Goal: Transaction & Acquisition: Register for event/course

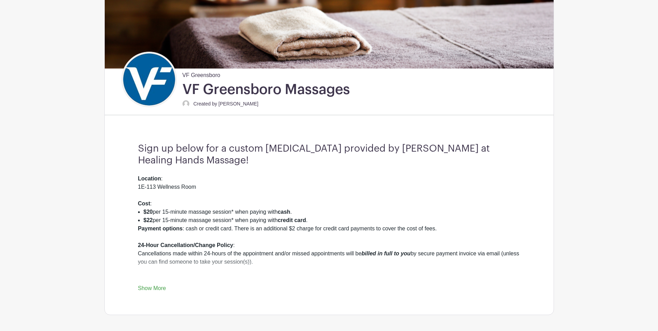
scroll to position [139, 0]
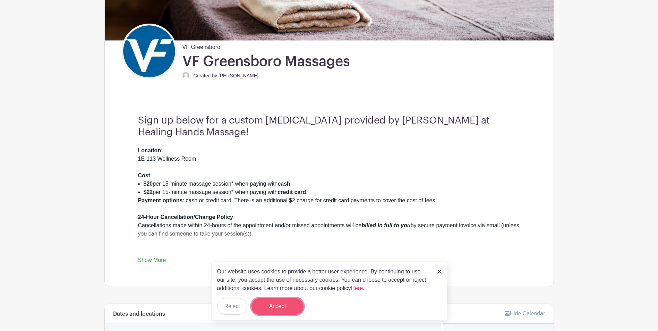
click at [282, 306] on button "Accept" at bounding box center [278, 306] width 52 height 17
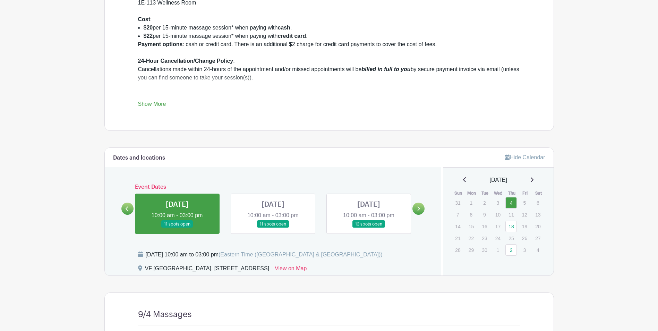
scroll to position [312, 0]
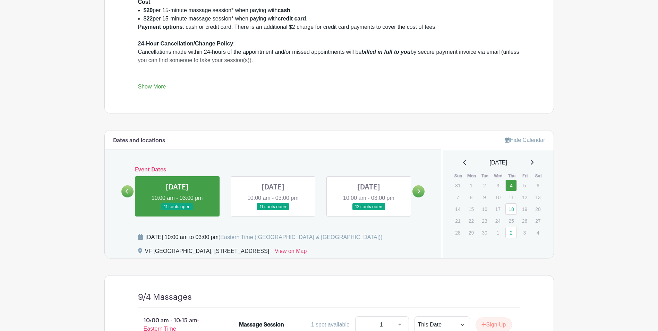
click at [177, 211] on link at bounding box center [177, 211] width 0 height 0
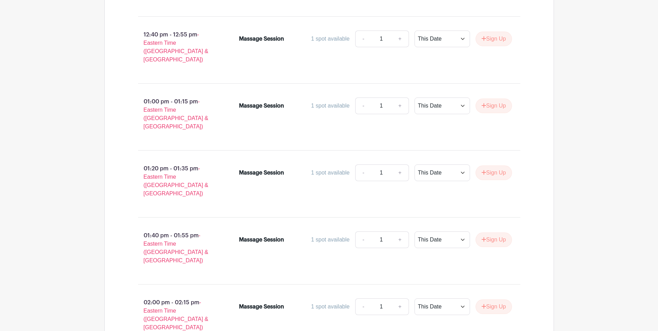
scroll to position [1134, 0]
click at [484, 237] on icon "submit" at bounding box center [484, 240] width 5 height 6
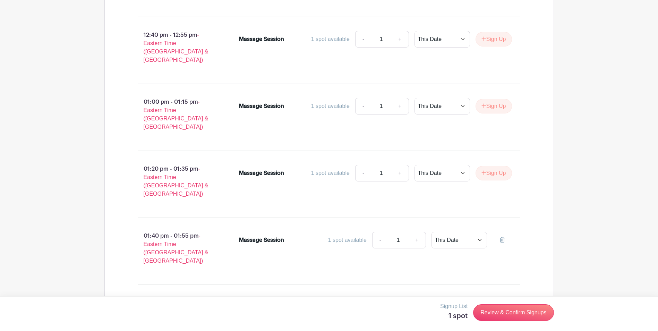
click at [484, 304] on icon "submit" at bounding box center [484, 307] width 5 height 6
click at [503, 312] on link "Review & Confirm Signups" at bounding box center [513, 312] width 81 height 17
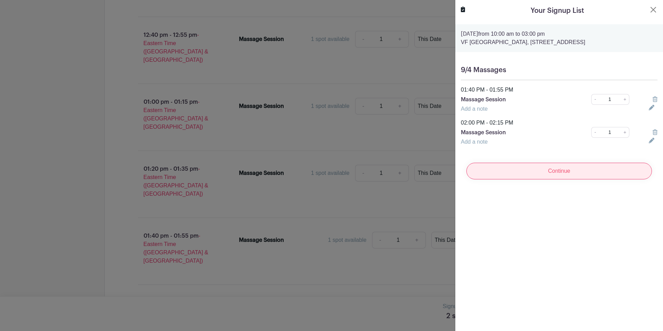
click at [564, 179] on input "Continue" at bounding box center [560, 171] width 186 height 17
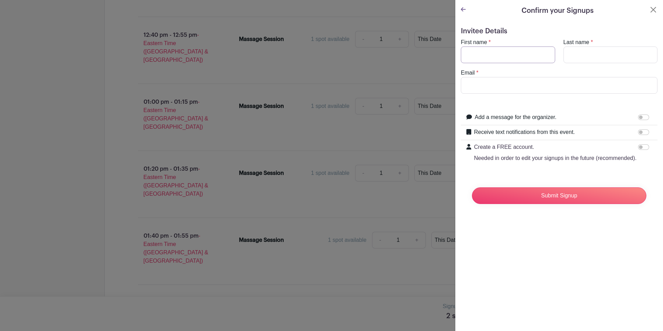
click at [494, 51] on input "First name" at bounding box center [508, 54] width 94 height 17
type input "[PERSON_NAME]"
type input "[PERSON_NAME][EMAIL_ADDRESS][DOMAIN_NAME]"
click at [547, 204] on input "Submit Signup" at bounding box center [559, 195] width 175 height 17
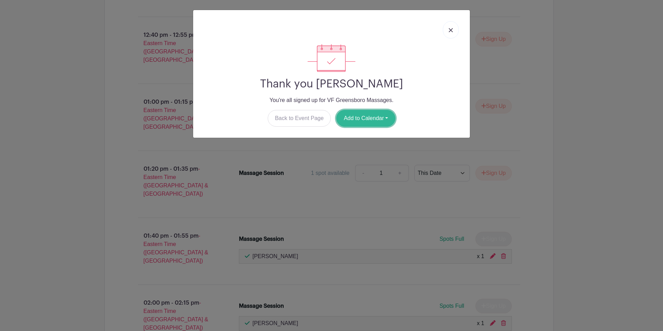
click at [380, 118] on button "Add to Calendar" at bounding box center [366, 118] width 59 height 17
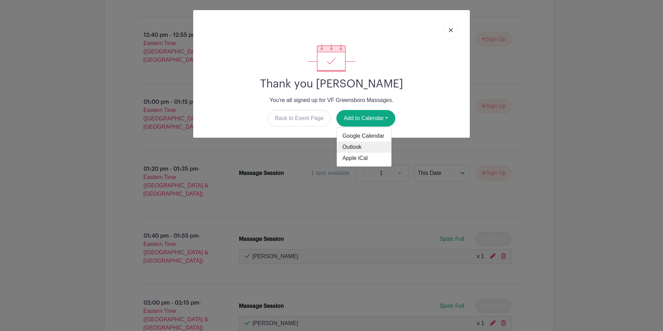
click at [359, 149] on link "Outlook" at bounding box center [364, 147] width 55 height 11
click at [451, 33] on link at bounding box center [451, 29] width 16 height 17
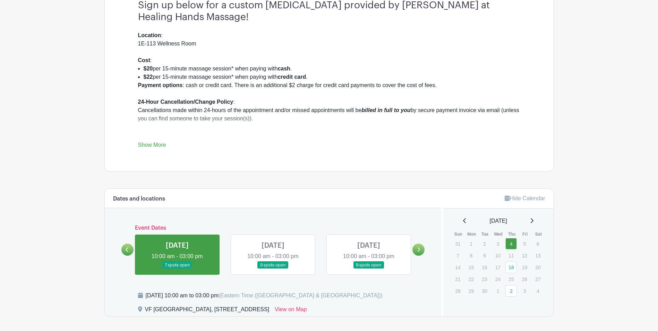
scroll to position [266, 0]
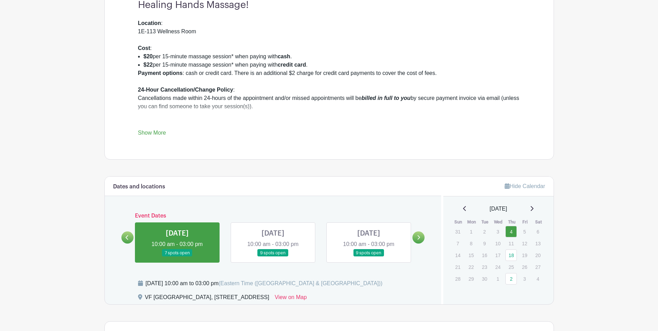
click at [273, 257] on link at bounding box center [273, 257] width 0 height 0
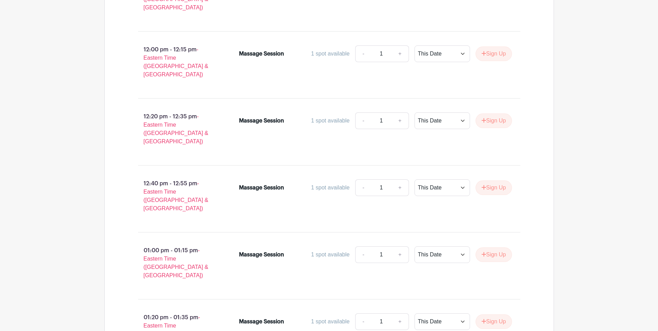
scroll to position [995, 0]
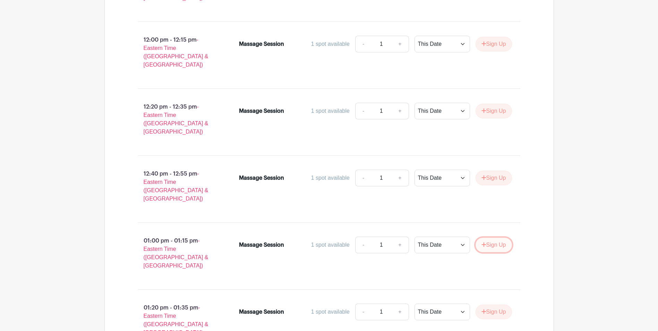
click at [486, 238] on button "Sign Up" at bounding box center [494, 245] width 36 height 15
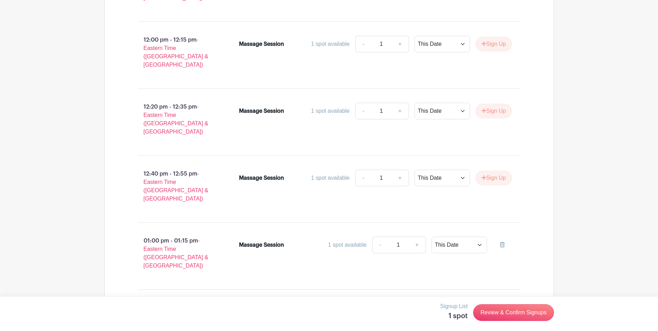
click at [493, 305] on button "Sign Up" at bounding box center [494, 312] width 36 height 15
click at [512, 309] on link "Review & Confirm Signups" at bounding box center [513, 312] width 81 height 17
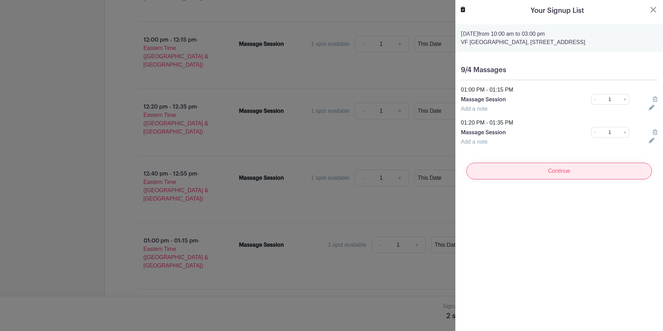
click at [556, 179] on input "Continue" at bounding box center [560, 171] width 186 height 17
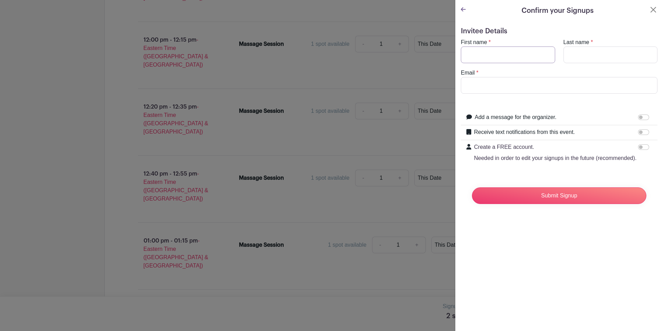
click at [500, 56] on input "First name" at bounding box center [508, 54] width 94 height 17
type input "[PERSON_NAME]"
type input "[PERSON_NAME][EMAIL_ADDRESS][DOMAIN_NAME]"
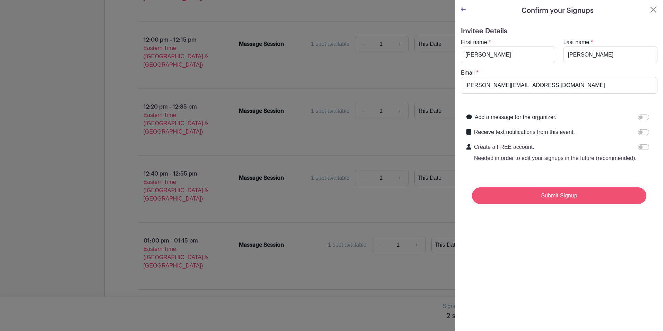
click at [560, 204] on input "Submit Signup" at bounding box center [559, 195] width 175 height 17
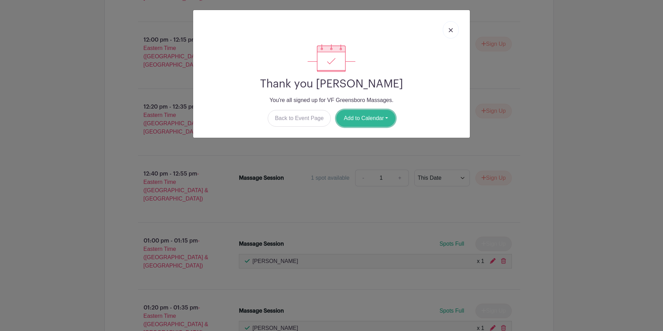
click at [382, 122] on button "Add to Calendar" at bounding box center [366, 118] width 59 height 17
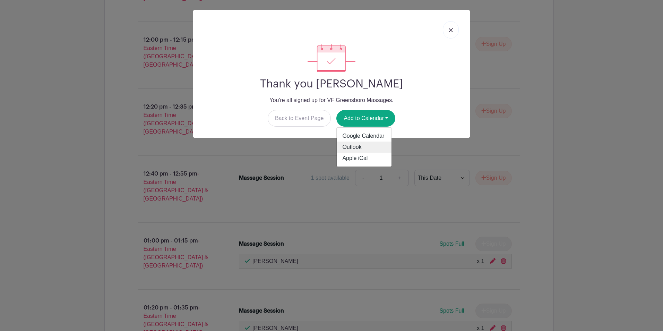
click at [361, 148] on link "Outlook" at bounding box center [364, 147] width 55 height 11
click at [452, 33] on link at bounding box center [451, 29] width 16 height 17
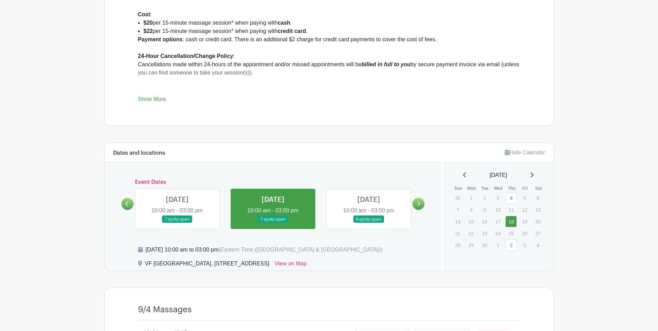
scroll to position [301, 0]
click at [369, 222] on link at bounding box center [369, 222] width 0 height 0
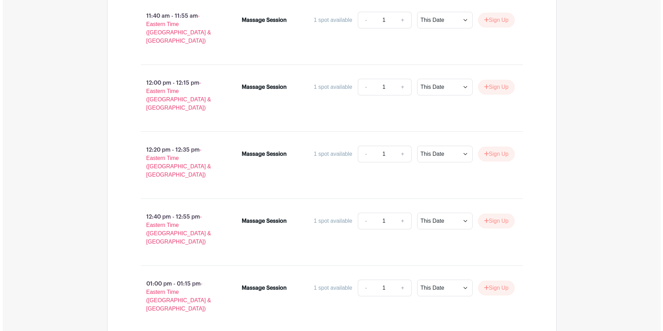
scroll to position [960, 0]
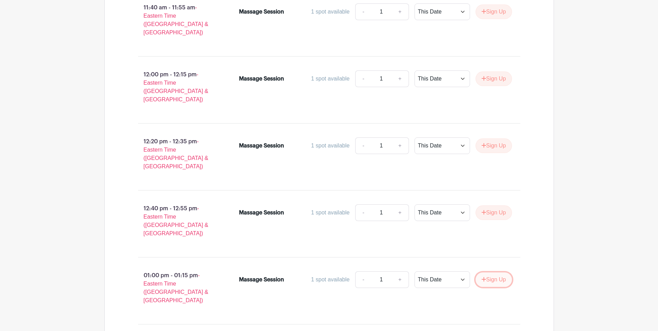
click at [493, 272] on button "Sign Up" at bounding box center [494, 279] width 36 height 15
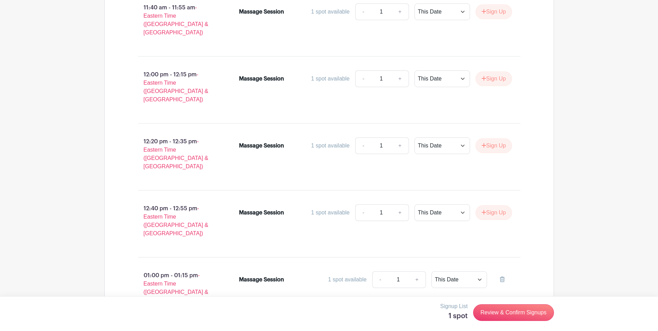
click at [513, 311] on link "Review & Confirm Signups" at bounding box center [513, 312] width 81 height 17
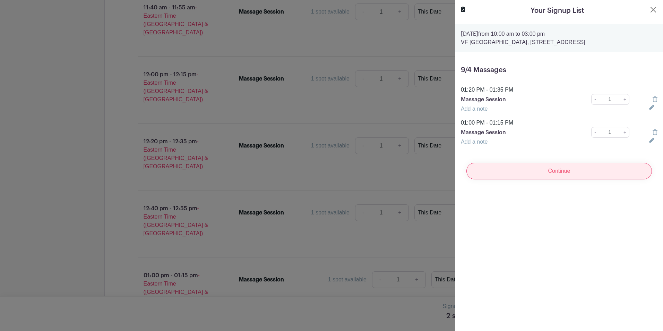
click at [539, 179] on input "Continue" at bounding box center [560, 171] width 186 height 17
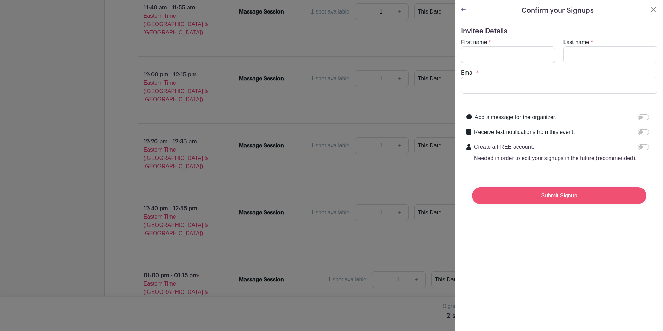
click at [549, 203] on input "Submit Signup" at bounding box center [559, 195] width 175 height 17
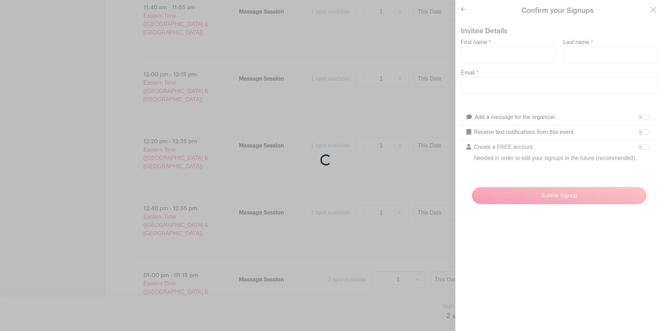
click at [484, 53] on div "Loading..." at bounding box center [331, 165] width 663 height 331
click at [464, 11] on div "Loading..." at bounding box center [331, 165] width 663 height 331
click at [647, 11] on div "Loading..." at bounding box center [331, 165] width 663 height 331
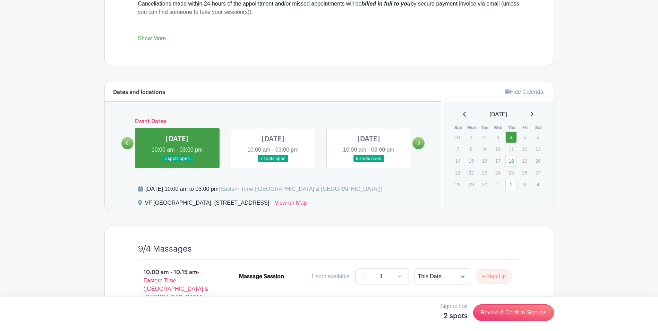
scroll to position [382, 0]
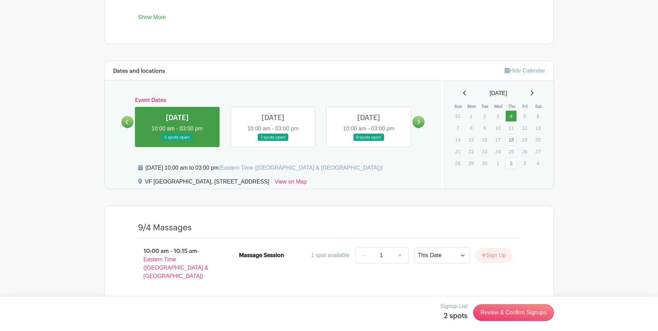
click at [369, 141] on link at bounding box center [369, 141] width 0 height 0
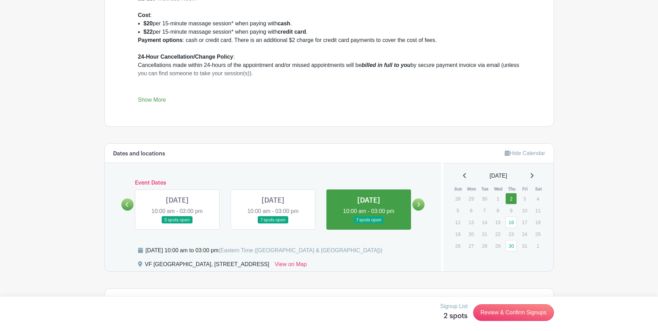
scroll to position [278, 0]
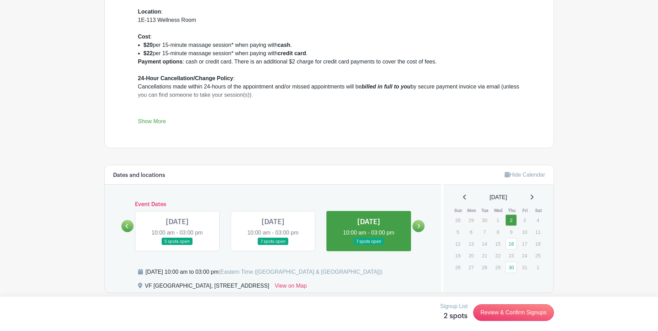
click at [273, 245] on link at bounding box center [273, 245] width 0 height 0
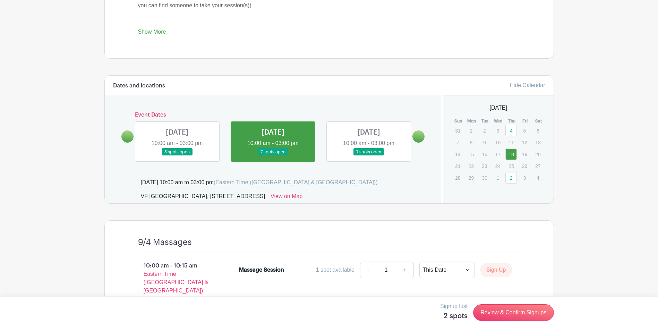
scroll to position [382, 0]
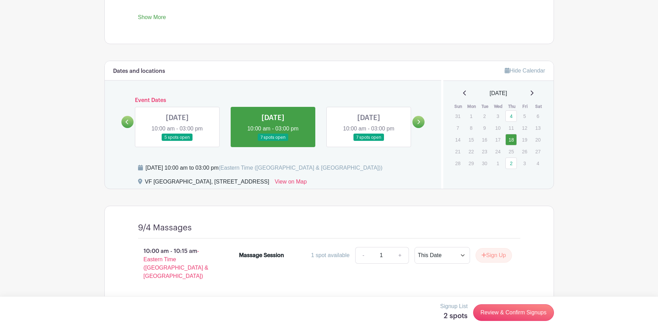
click at [369, 141] on link at bounding box center [369, 141] width 0 height 0
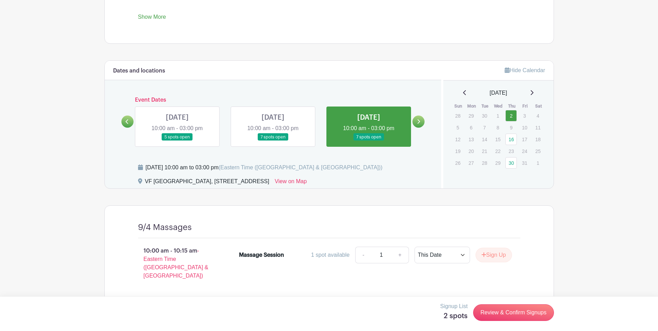
scroll to position [338, 0]
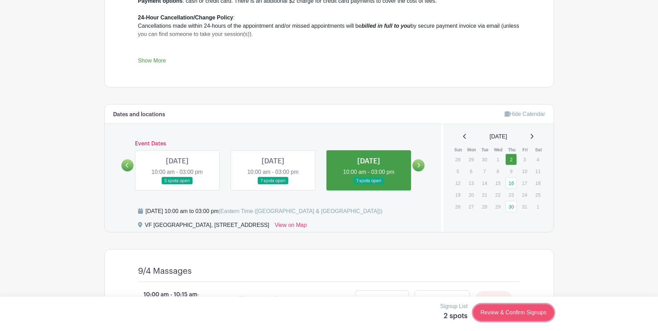
click at [512, 311] on link "Review & Confirm Signups" at bounding box center [513, 312] width 81 height 17
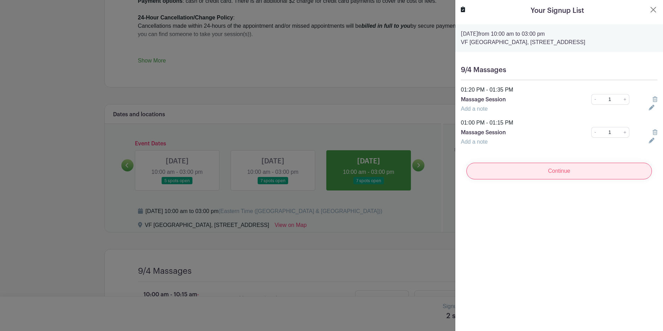
click at [561, 179] on input "Continue" at bounding box center [560, 171] width 186 height 17
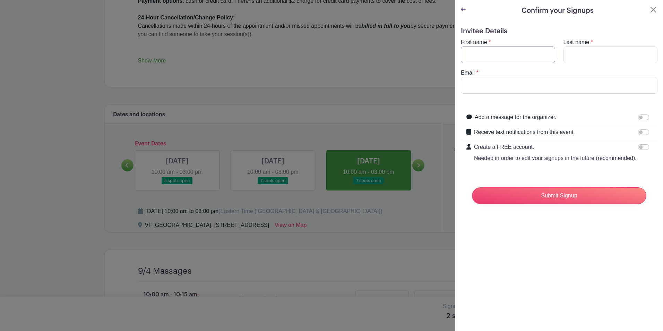
click at [480, 54] on input "First name" at bounding box center [508, 54] width 94 height 17
type input "[PERSON_NAME]"
type input "[PERSON_NAME][EMAIL_ADDRESS][DOMAIN_NAME]"
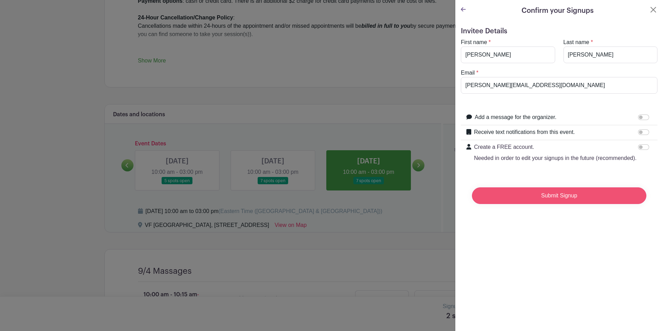
click at [550, 204] on input "Submit Signup" at bounding box center [559, 195] width 175 height 17
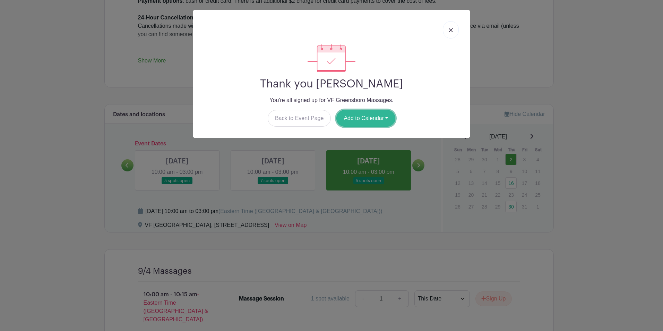
click at [381, 117] on button "Add to Calendar" at bounding box center [366, 118] width 59 height 17
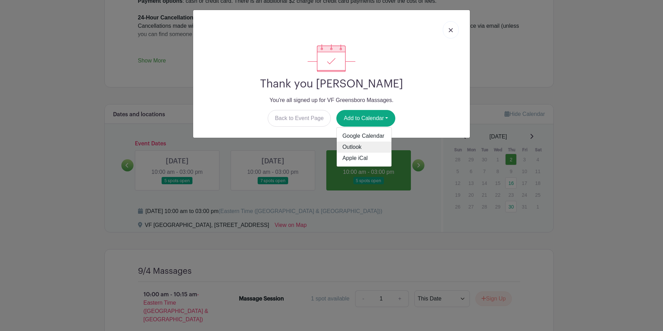
click at [360, 146] on link "Outlook" at bounding box center [364, 147] width 55 height 11
click at [451, 33] on link at bounding box center [451, 29] width 16 height 17
